Goal: Task Accomplishment & Management: Manage account settings

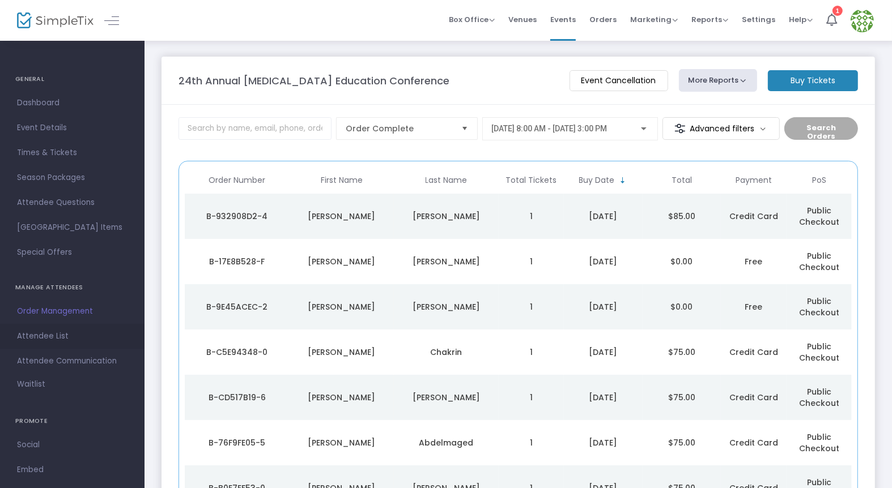
click at [50, 335] on span "Attendee List" at bounding box center [72, 336] width 110 height 15
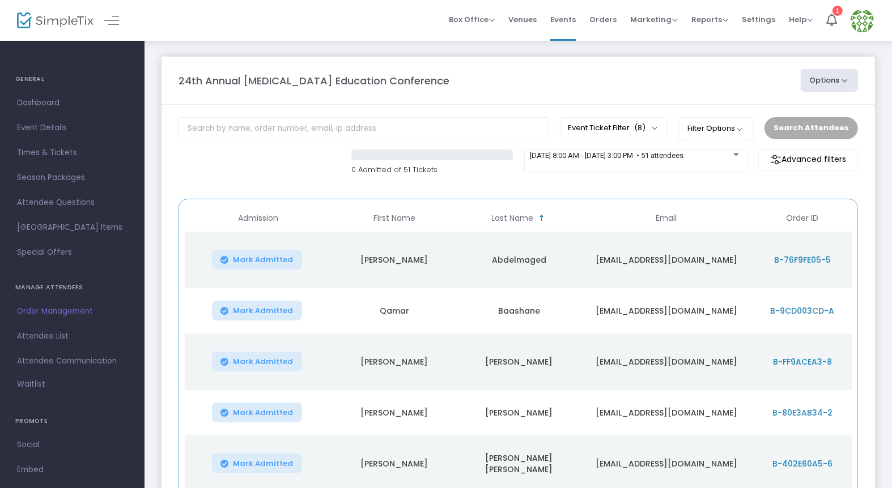
click at [820, 80] on button "Options" at bounding box center [830, 80] width 58 height 23
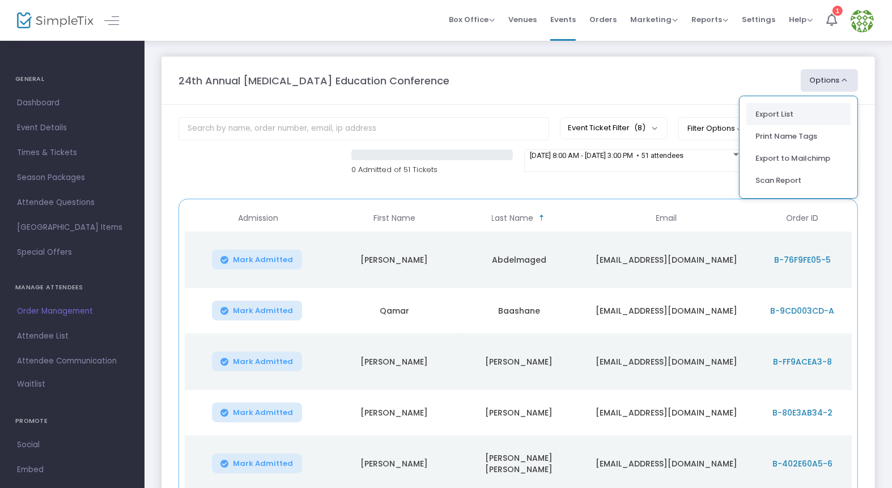
click at [781, 118] on li "Export List" at bounding box center [798, 114] width 104 height 22
radio input "false"
radio input "true"
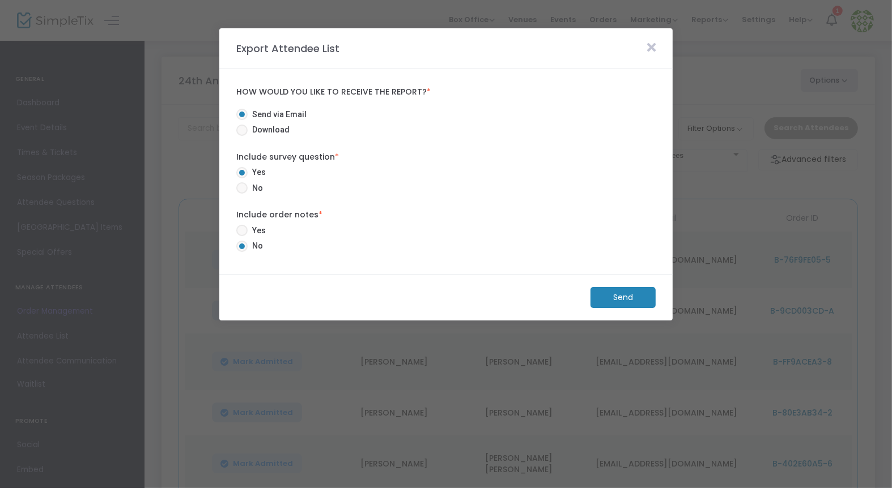
click at [244, 231] on span at bounding box center [241, 230] width 11 height 11
click at [242, 236] on input "Yes" at bounding box center [241, 236] width 1 height 1
radio input "true"
click at [616, 297] on m-button "Send" at bounding box center [622, 297] width 65 height 21
